Goal: Information Seeking & Learning: Learn about a topic

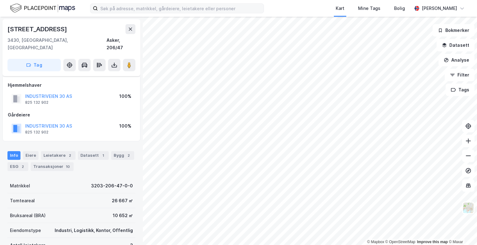
scroll to position [18, 0]
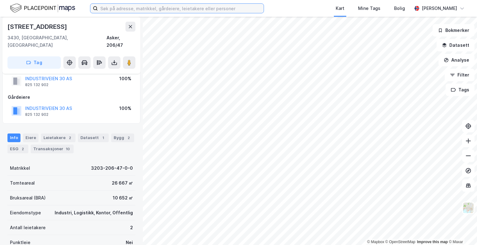
click at [105, 7] on input at bounding box center [181, 8] width 166 height 9
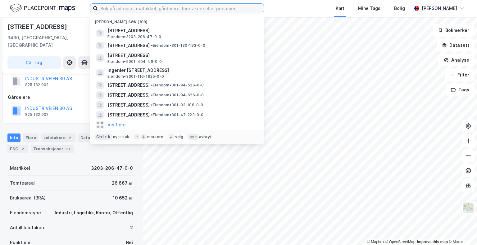
paste input "Bulk Danebuåsen AS"
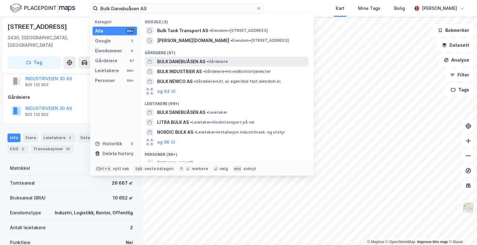
click at [188, 59] on span "BULK DANEBUÅSEN AS" at bounding box center [181, 61] width 48 height 7
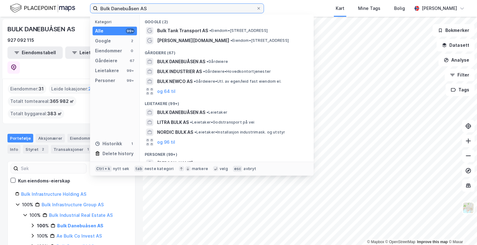
click at [122, 8] on input "Bulk Danebuåsen AS" at bounding box center [177, 8] width 158 height 9
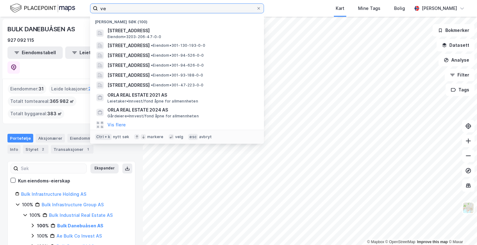
type input "v"
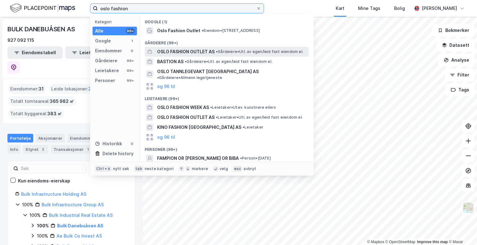
type input "oslo fashion"
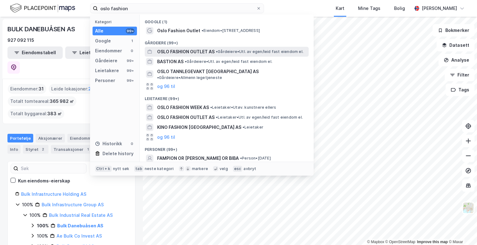
click at [209, 52] on span "OSLO FASHION OUTLET AS" at bounding box center [185, 51] width 57 height 7
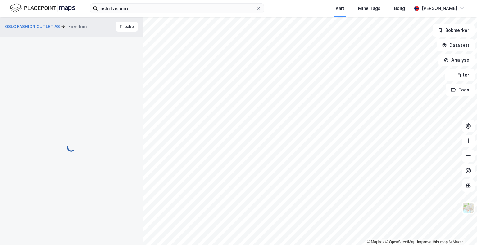
scroll to position [18, 0]
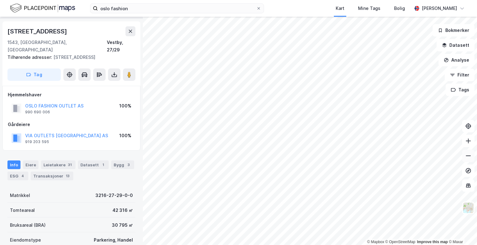
click at [470, 155] on icon at bounding box center [468, 156] width 6 height 6
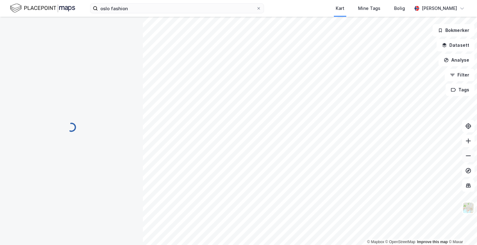
scroll to position [18, 0]
